Goal: Find specific page/section: Find specific page/section

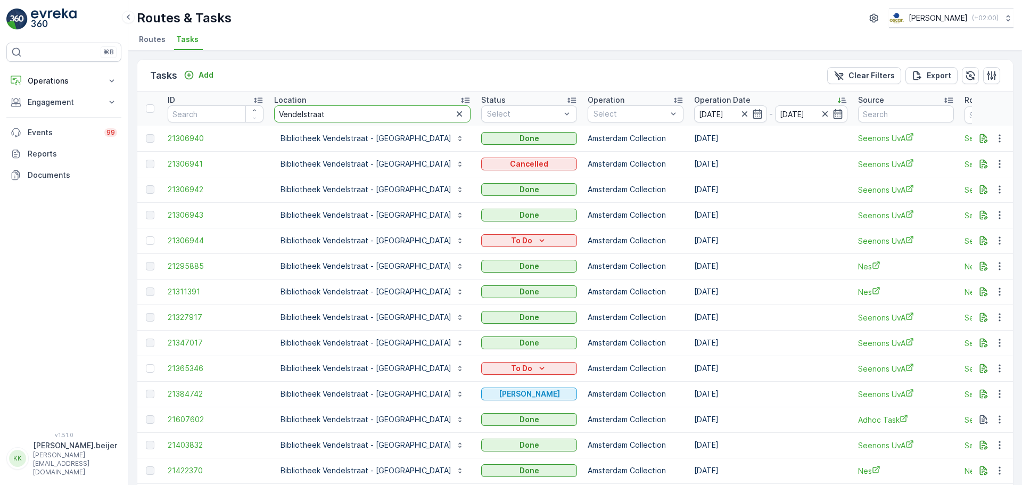
click at [303, 110] on input "Vendelstraat" at bounding box center [372, 113] width 196 height 17
type input "[PERSON_NAME]"
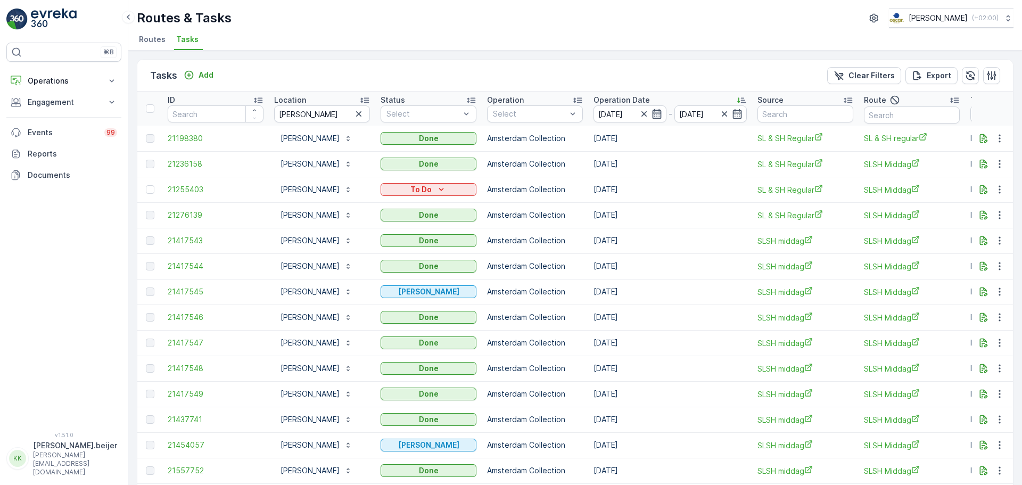
click at [658, 115] on icon "button" at bounding box center [657, 114] width 11 height 11
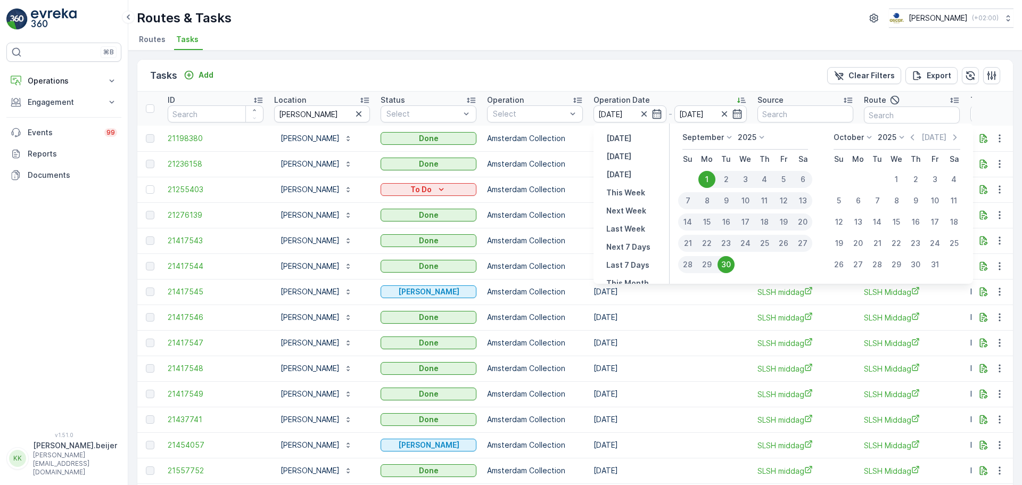
click at [729, 138] on icon at bounding box center [729, 137] width 11 height 11
click at [705, 175] on div "May" at bounding box center [696, 169] width 23 height 15
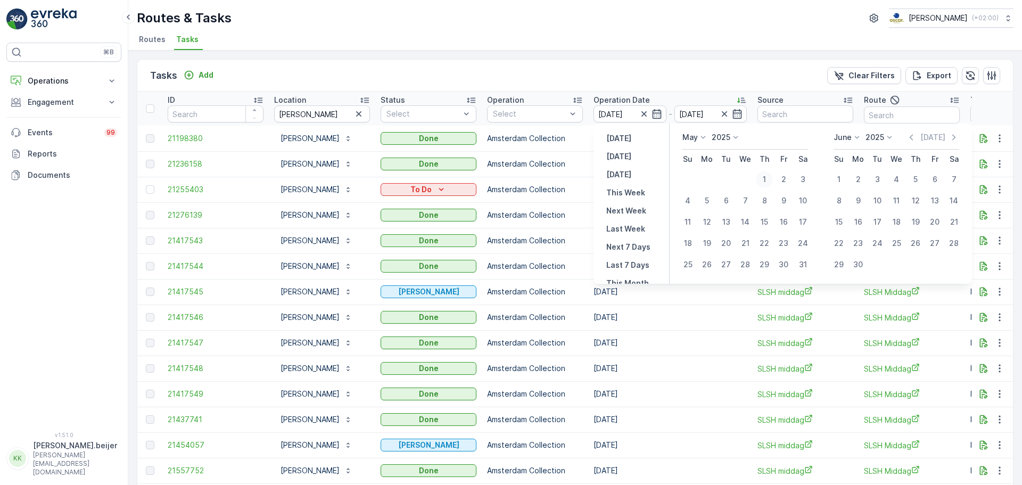
click at [769, 176] on div "1" at bounding box center [764, 179] width 17 height 17
type input "[DATE]"
click at [859, 141] on icon at bounding box center [857, 137] width 11 height 11
click at [874, 185] on span "September" at bounding box center [860, 190] width 40 height 11
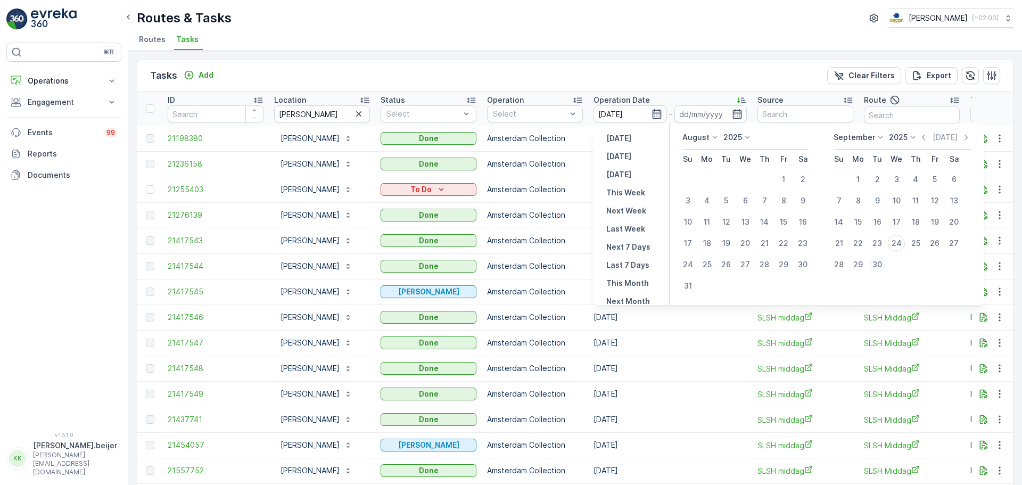
click at [880, 260] on div "30" at bounding box center [877, 264] width 17 height 17
type input "[DATE]"
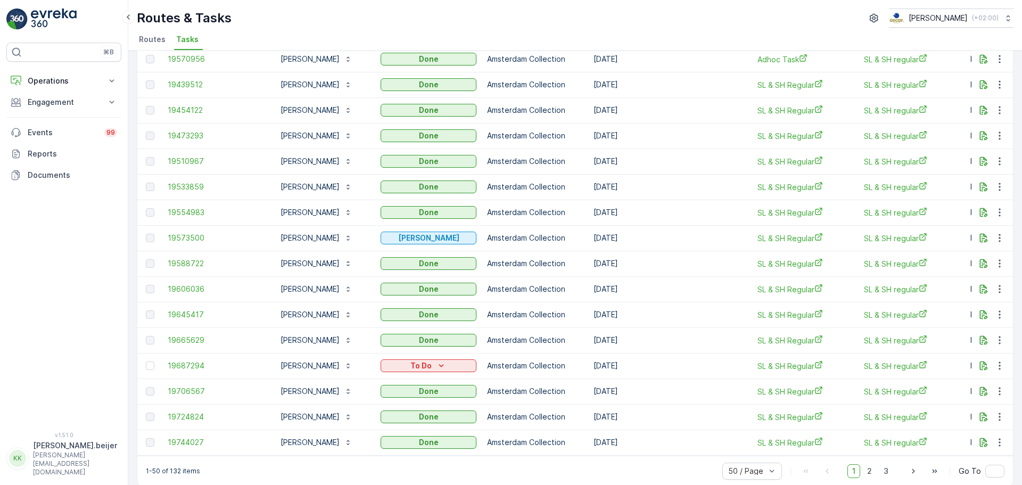
scroll to position [964, 0]
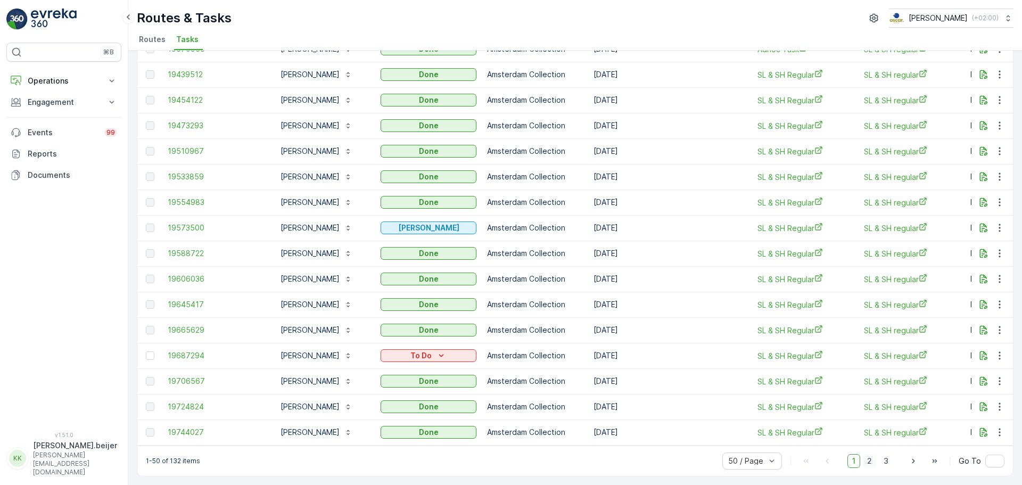
click at [865, 458] on span "2" at bounding box center [869, 461] width 14 height 14
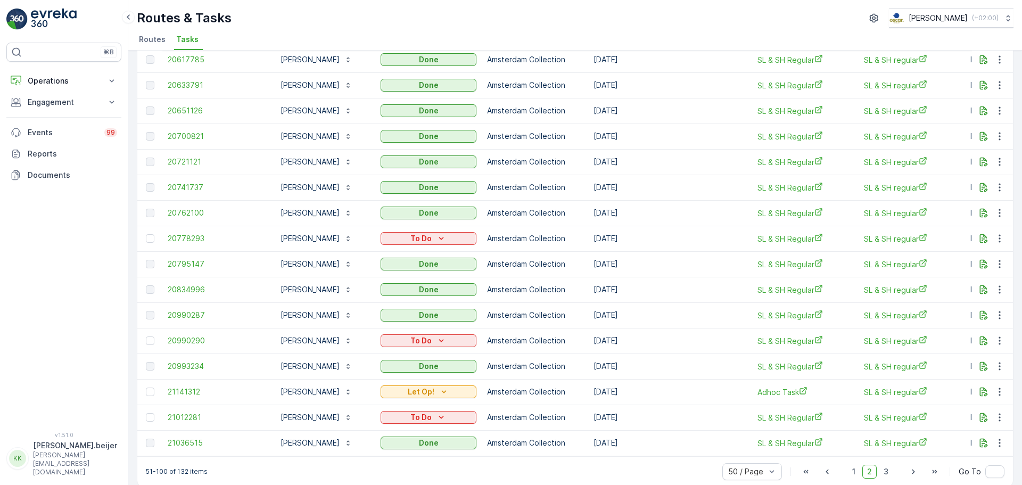
scroll to position [964, 0]
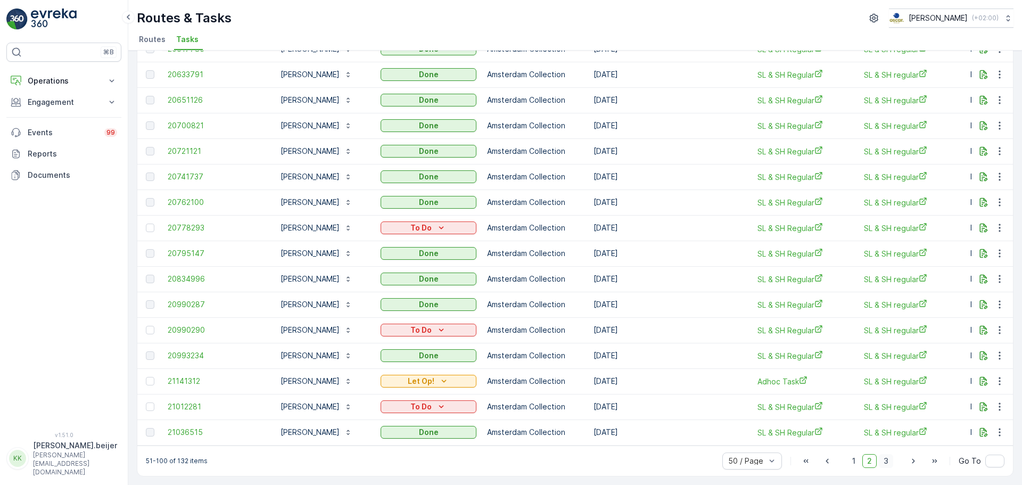
click at [887, 460] on span "3" at bounding box center [886, 461] width 14 height 14
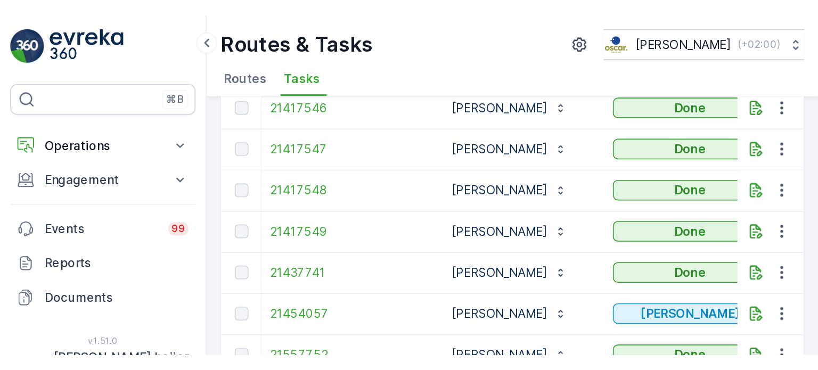
scroll to position [439, 0]
